Goal: Transaction & Acquisition: Purchase product/service

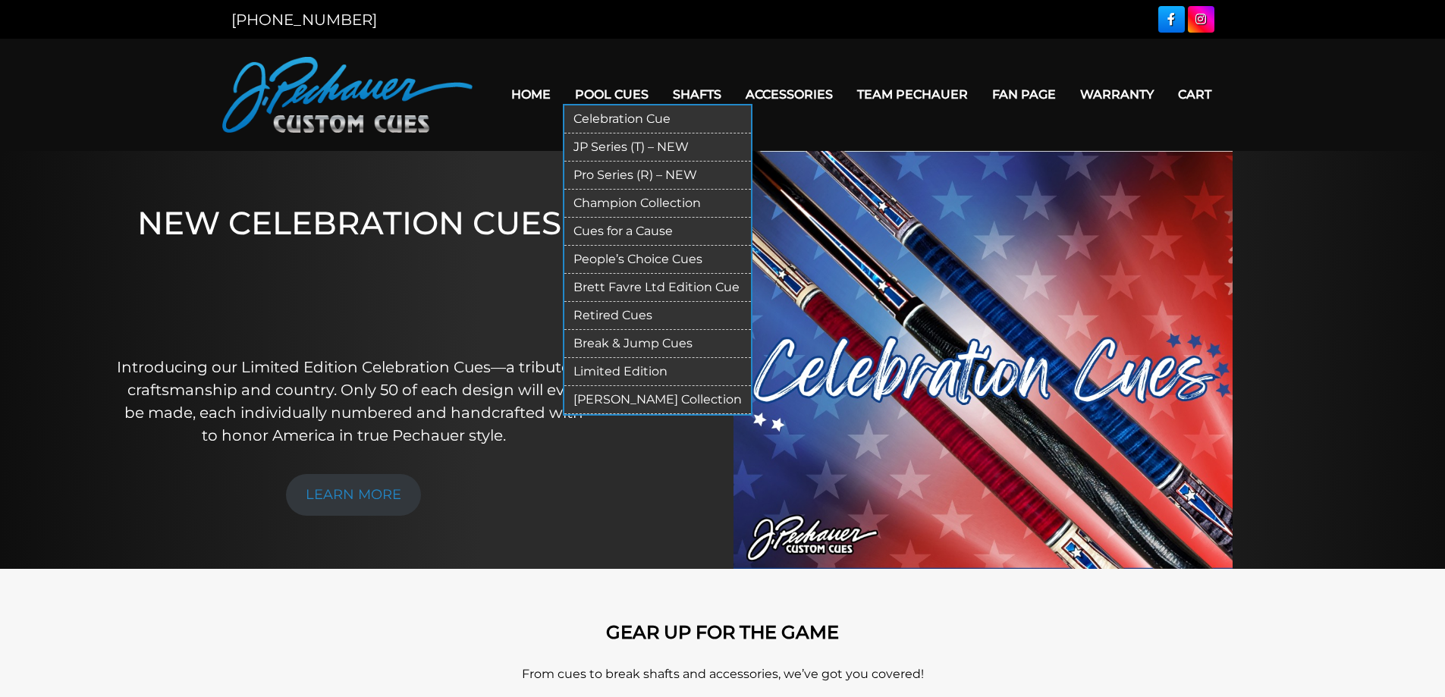
click at [614, 140] on link "JP Series (T) – NEW" at bounding box center [657, 147] width 187 height 28
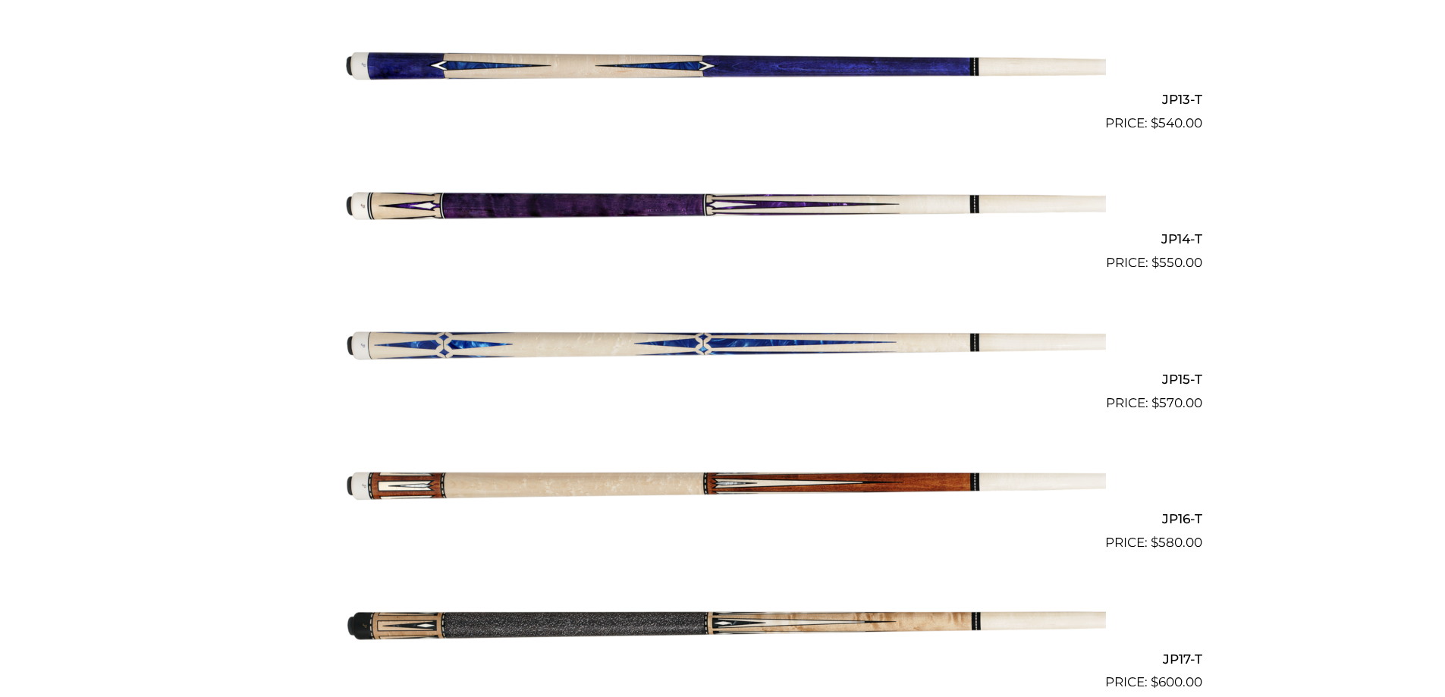
scroll to position [2168, 0]
click at [744, 207] on img at bounding box center [723, 203] width 766 height 127
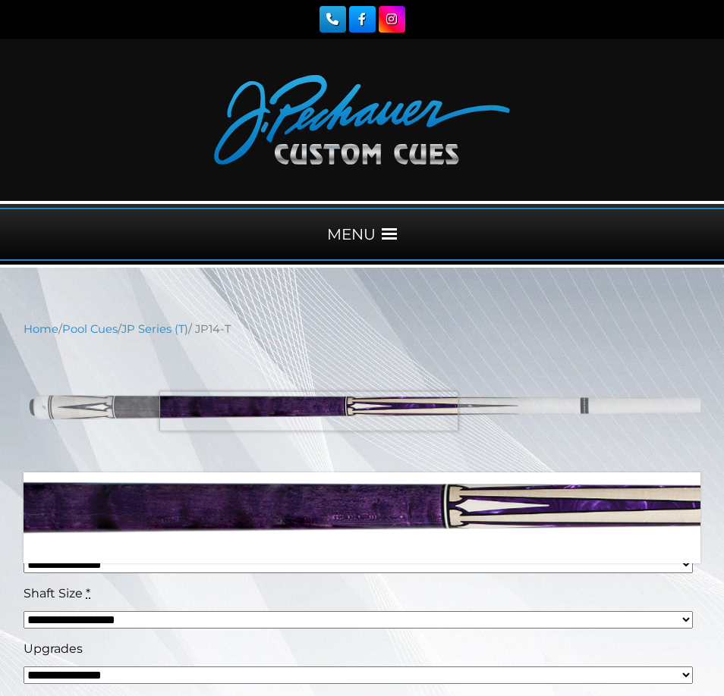
click at [309, 411] on img at bounding box center [362, 405] width 677 height 112
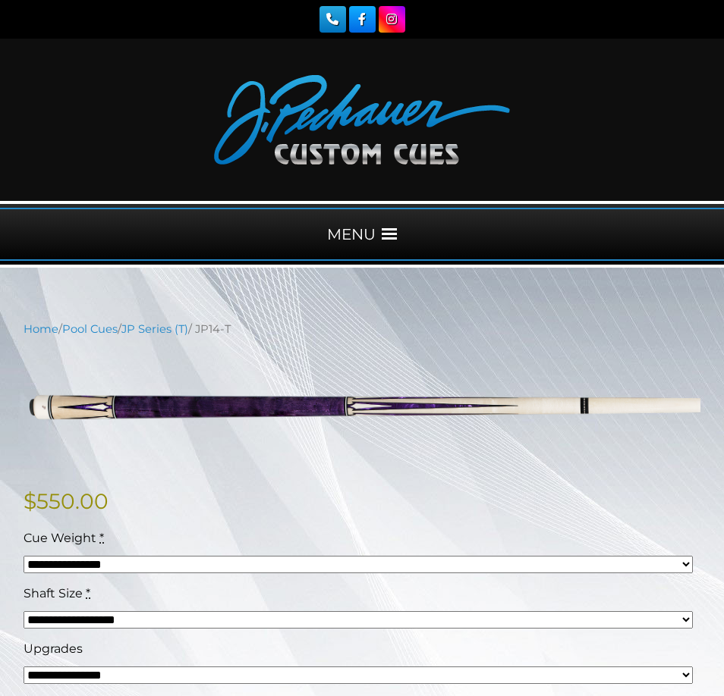
drag, startPoint x: 73, startPoint y: 402, endPoint x: 959, endPoint y: 152, distance: 920.4
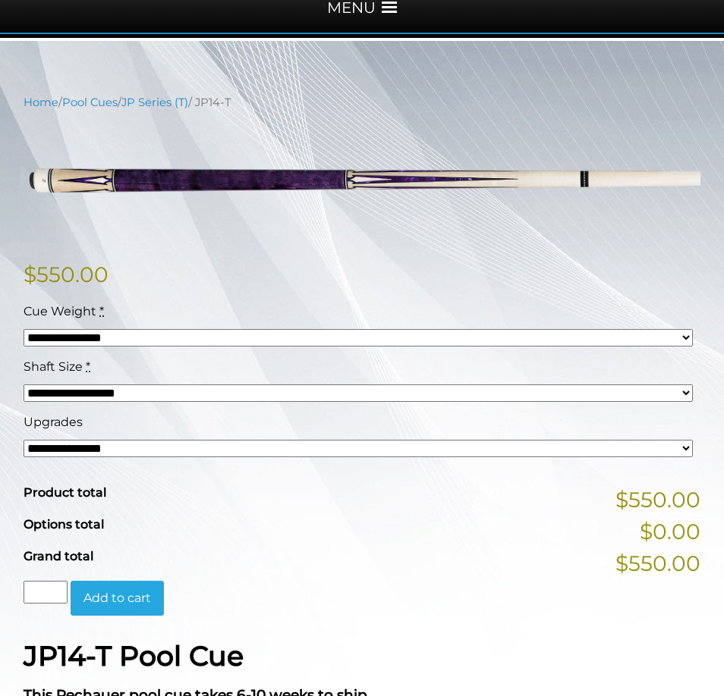
scroll to position [228, 0]
